Goal: Task Accomplishment & Management: Use online tool/utility

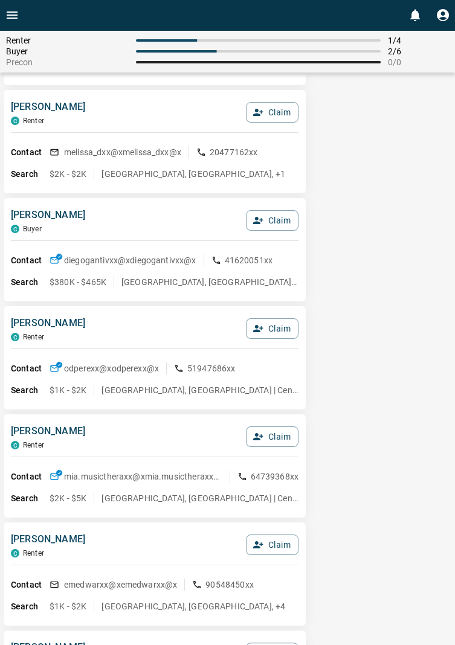
scroll to position [350, 0]
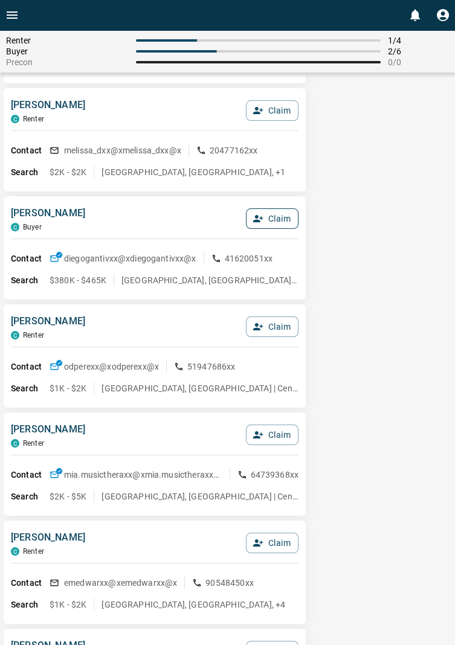
click at [277, 213] on button "Claim" at bounding box center [272, 218] width 53 height 21
click at [277, 213] on button "Confirm Claim" at bounding box center [255, 218] width 86 height 21
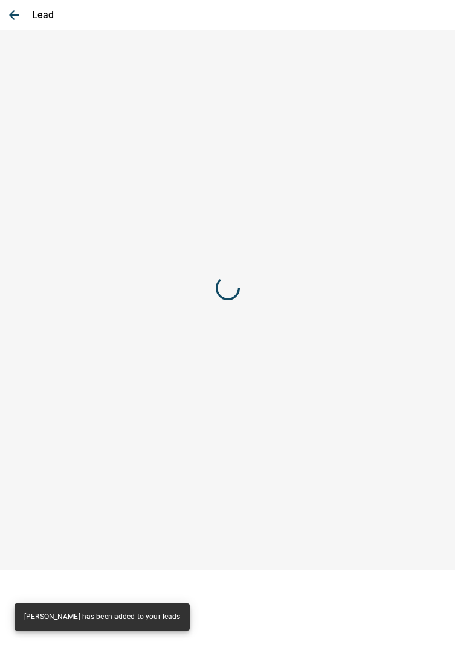
scroll to position [0, 0]
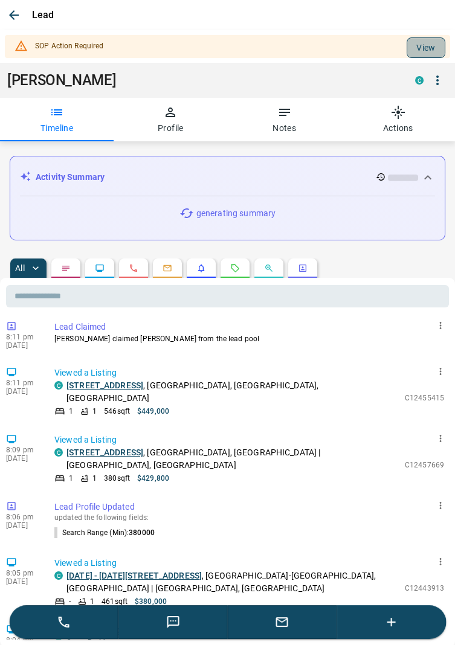
click at [428, 40] on button "View" at bounding box center [426, 47] width 39 height 21
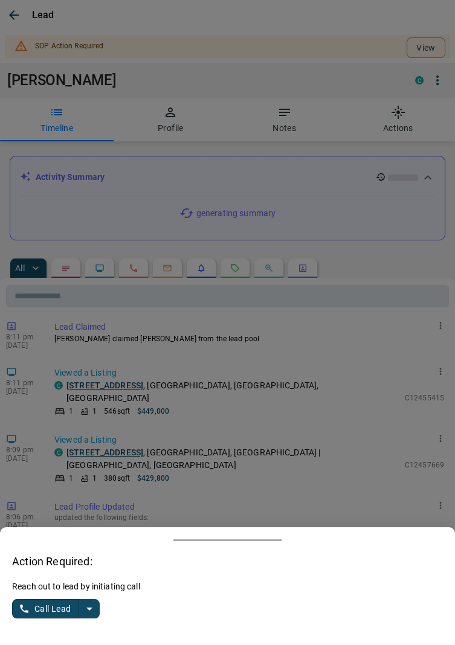
click at [99, 607] on button "split button" at bounding box center [89, 609] width 21 height 19
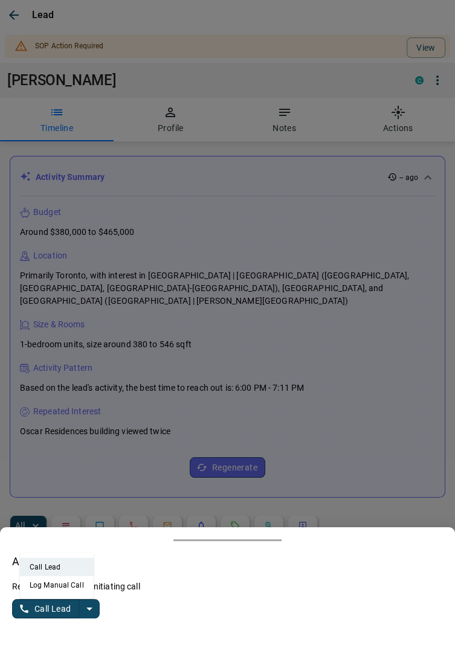
click at [74, 581] on li "Log Manual Call" at bounding box center [57, 586] width 74 height 18
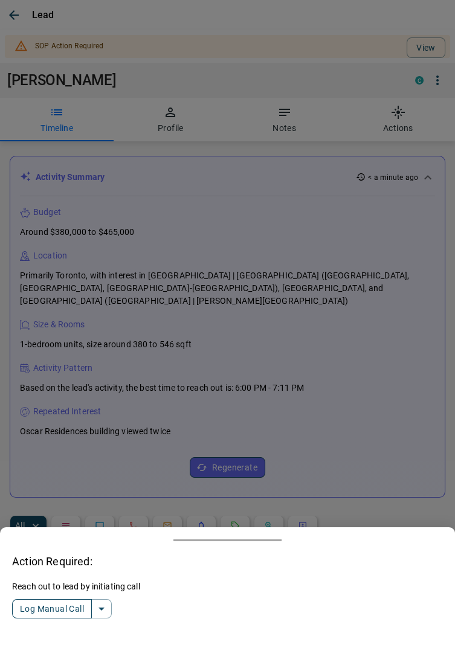
click at [42, 604] on button "Log Manual Call" at bounding box center [52, 609] width 80 height 19
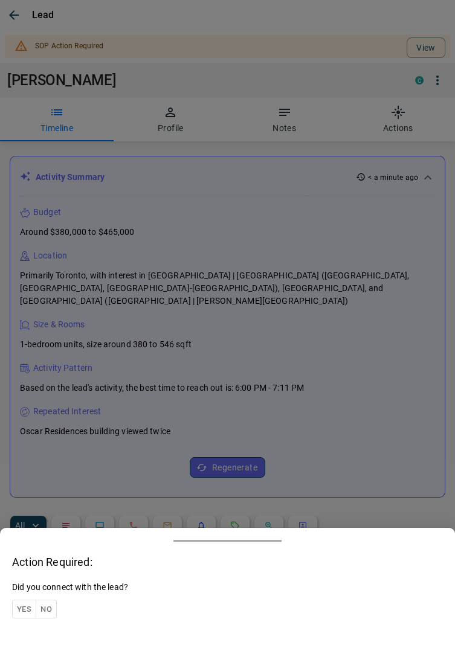
click at [29, 602] on button "Yes" at bounding box center [24, 609] width 24 height 19
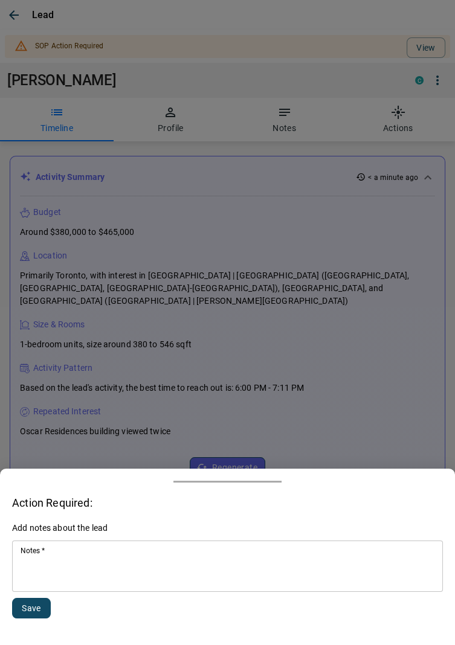
click at [100, 570] on textarea "Notes   *" at bounding box center [228, 566] width 414 height 41
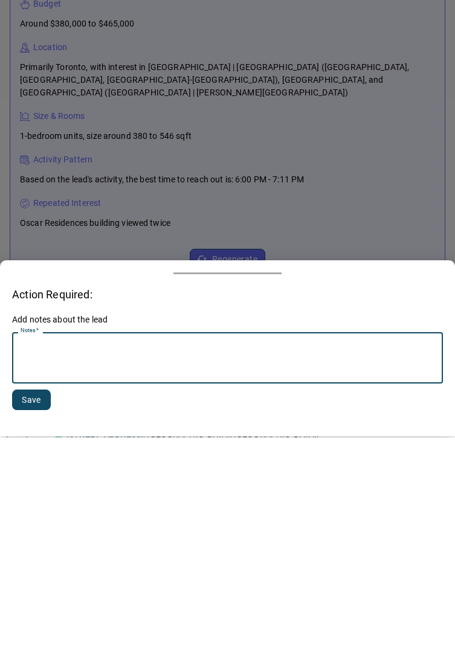
scroll to position [140, 0]
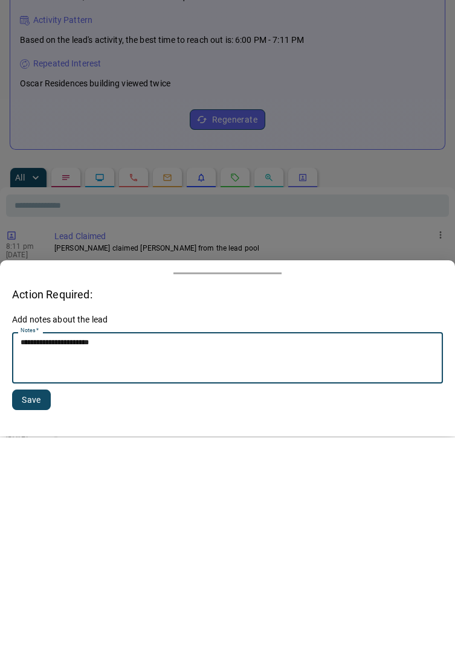
type textarea "**********"
click at [29, 603] on button "Save" at bounding box center [31, 608] width 39 height 21
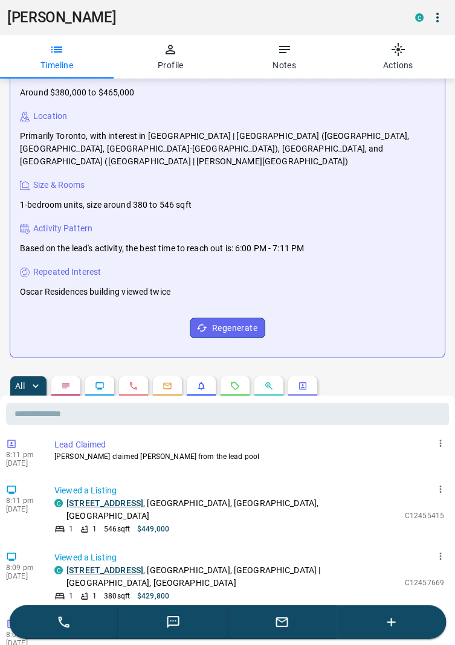
scroll to position [0, 0]
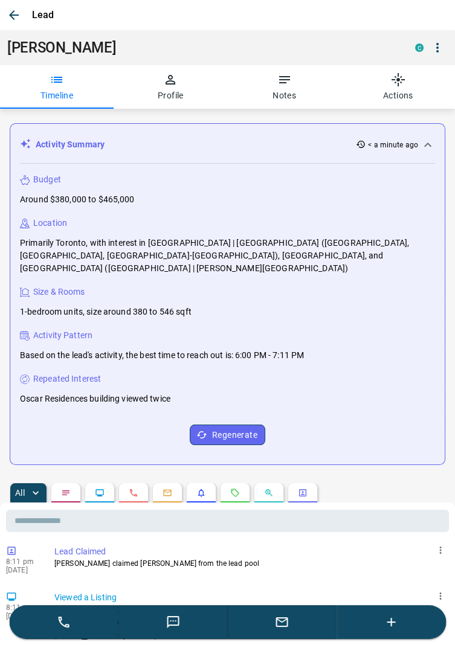
click at [15, 13] on icon "button" at bounding box center [14, 15] width 15 height 15
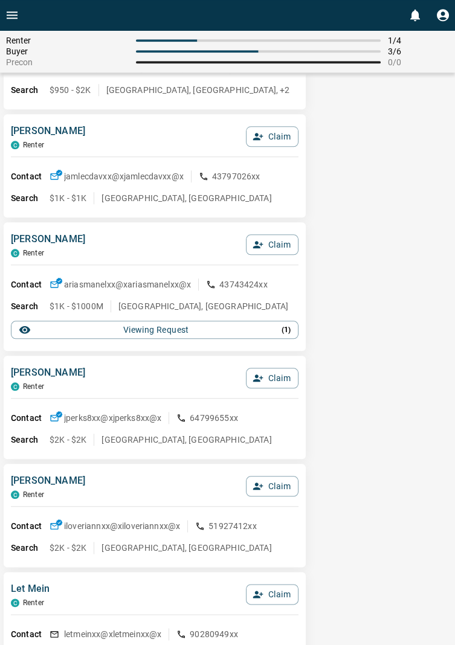
scroll to position [2384, 0]
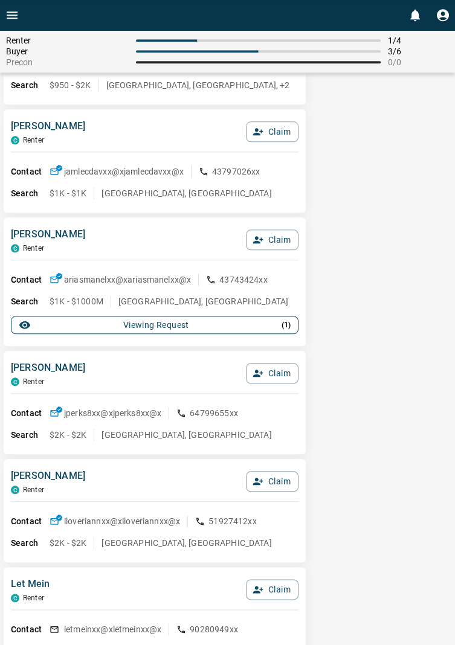
click at [289, 332] on button "Viewing Request ( 1 )" at bounding box center [155, 325] width 288 height 18
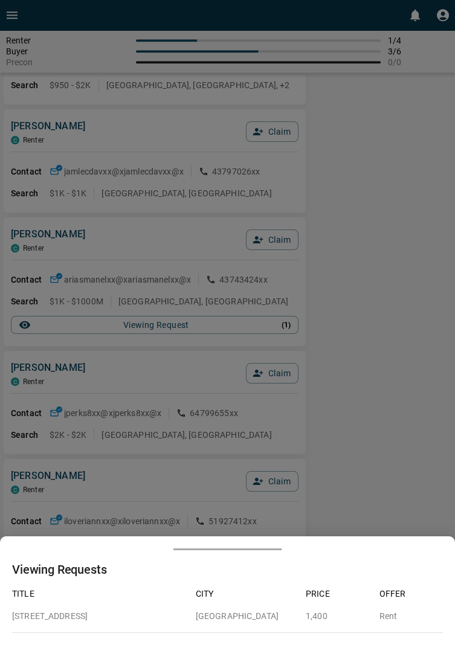
click at [386, 276] on div at bounding box center [227, 322] width 455 height 645
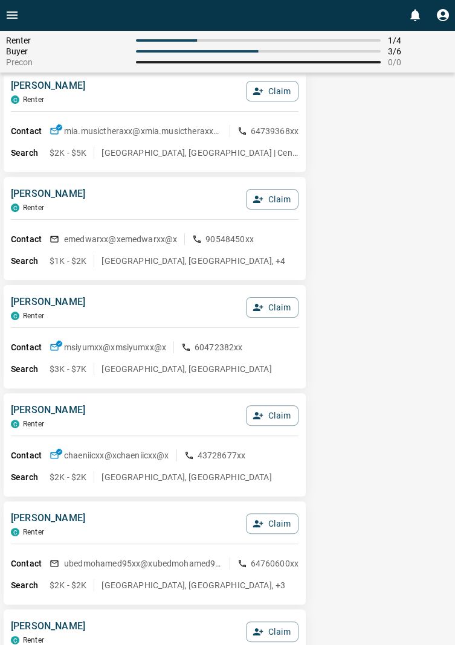
scroll to position [0, 0]
